Goal: Information Seeking & Learning: Learn about a topic

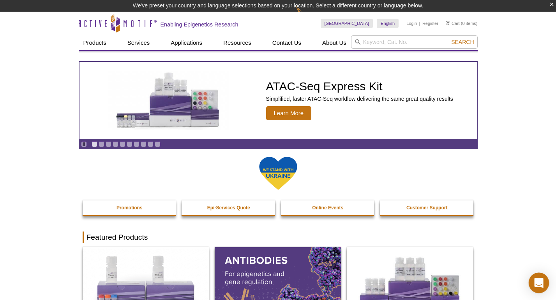
click at [538, 286] on icon "Open Intercom Messenger" at bounding box center [538, 283] width 9 height 10
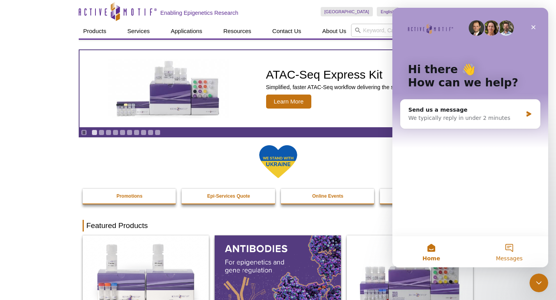
click at [512, 252] on button "Messages" at bounding box center [509, 252] width 78 height 31
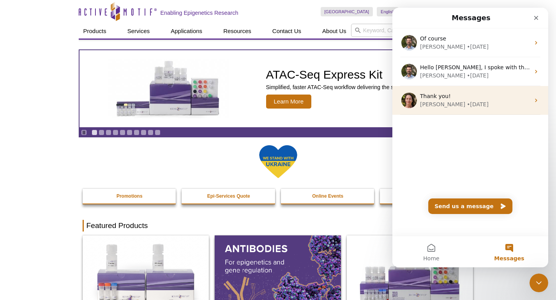
click at [462, 96] on div "Thank you!" at bounding box center [475, 96] width 110 height 8
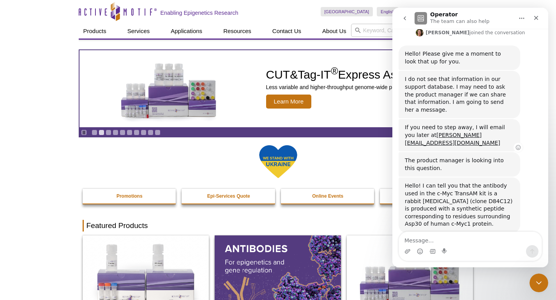
scroll to position [274, 0]
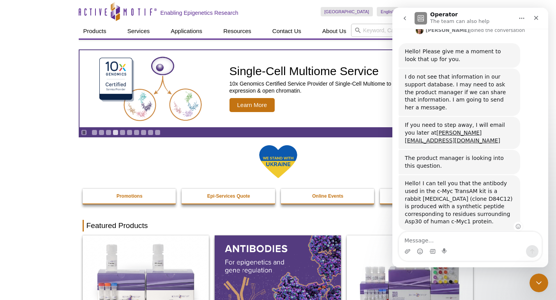
drag, startPoint x: 480, startPoint y: 154, endPoint x: 512, endPoint y: 184, distance: 44.4
click at [512, 184] on div "Hello! I can tell you that the antibody used in the c-Myc TransAM kit is a rabb…" at bounding box center [459, 203] width 109 height 46
copy div "rabbit [MEDICAL_DATA] (clone D84C12) is produced with a synthetic peptide corre…"
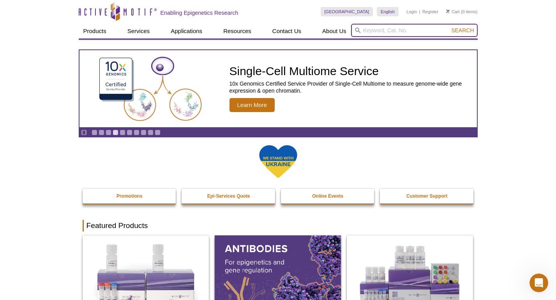
click at [376, 34] on input "search" at bounding box center [414, 30] width 127 height 13
type input "myc/max"
click at [449, 27] on button "Search" at bounding box center [462, 30] width 27 height 7
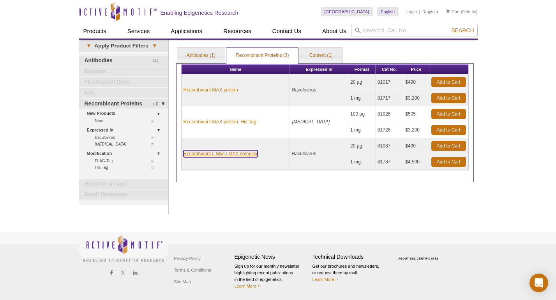
click at [212, 156] on link "Recombinant c-Myc / MAX complex" at bounding box center [221, 153] width 74 height 7
click at [239, 155] on link "Recombinant c-Myc / MAX complex" at bounding box center [221, 153] width 74 height 7
